Goal: Information Seeking & Learning: Learn about a topic

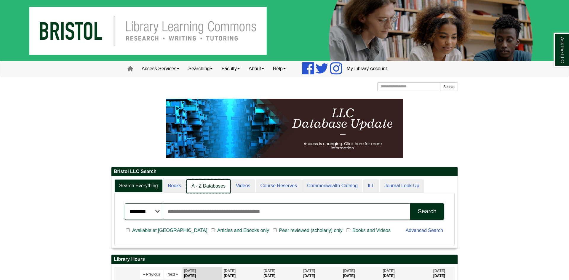
scroll to position [72, 346]
click at [171, 191] on link "Books" at bounding box center [174, 186] width 23 height 14
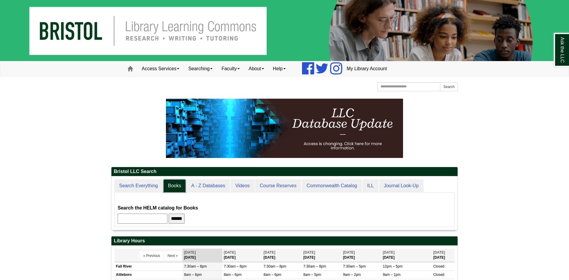
scroll to position [54, 346]
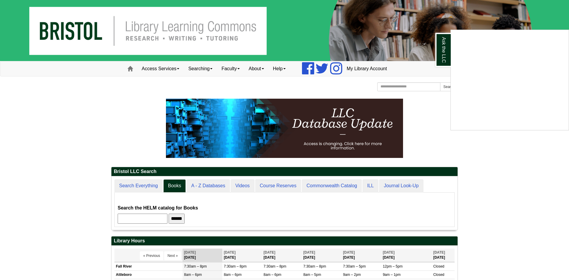
click at [155, 219] on div "Ask the LLC" at bounding box center [284, 140] width 569 height 280
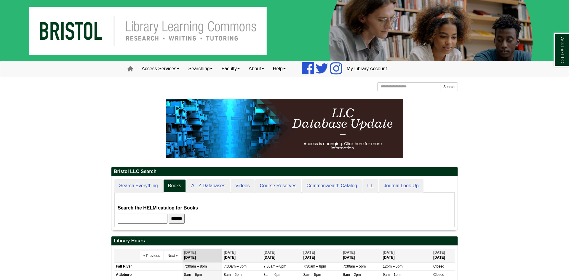
click at [155, 219] on input "text" at bounding box center [143, 219] width 50 height 10
type input "**********"
click at [169, 214] on input "******" at bounding box center [177, 219] width 16 height 10
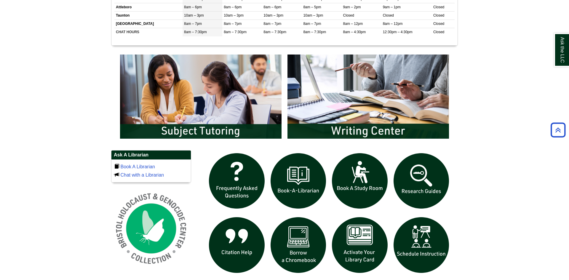
scroll to position [273, 0]
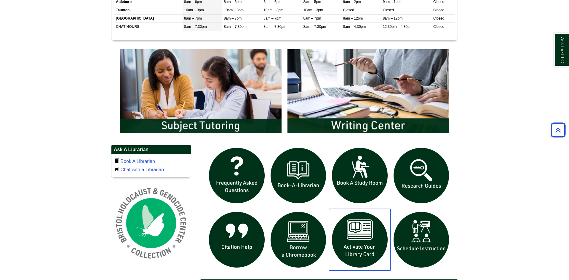
click at [370, 231] on img "slideshow" at bounding box center [360, 240] width 62 height 62
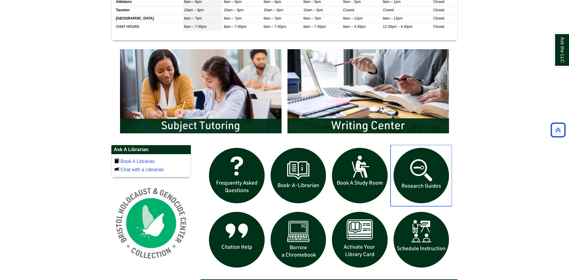
click at [426, 174] on img "slideshow" at bounding box center [422, 176] width 62 height 62
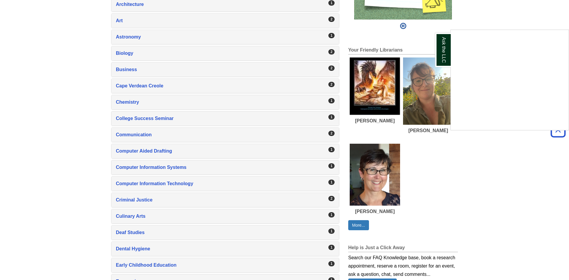
scroll to position [238, 0]
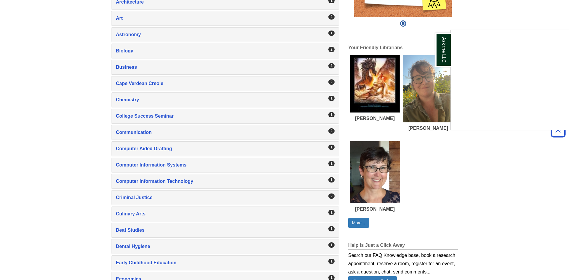
click at [137, 101] on div "Ask the LLC" at bounding box center [284, 140] width 569 height 280
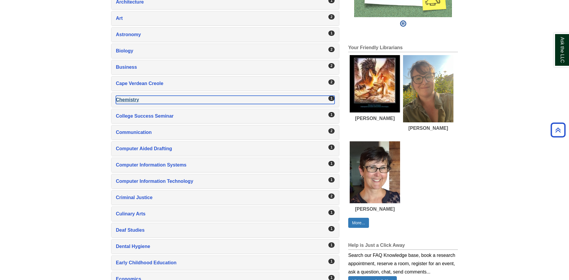
click at [130, 98] on div "Chemistry , 1 guides" at bounding box center [225, 100] width 219 height 8
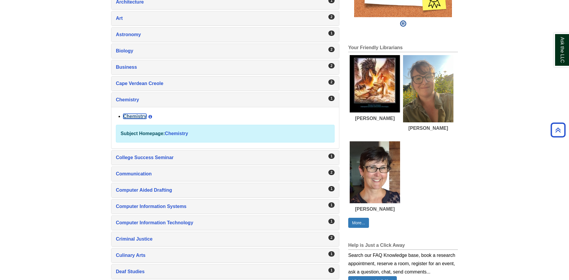
click at [140, 117] on link "Chemistry" at bounding box center [134, 116] width 23 height 5
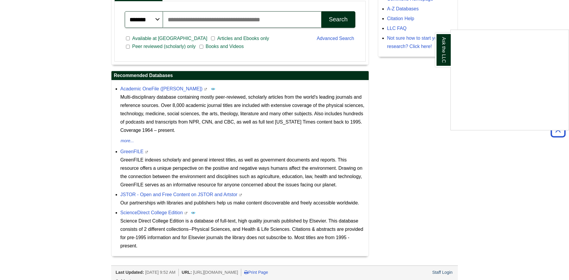
scroll to position [190, 0]
